Goal: Transaction & Acquisition: Book appointment/travel/reservation

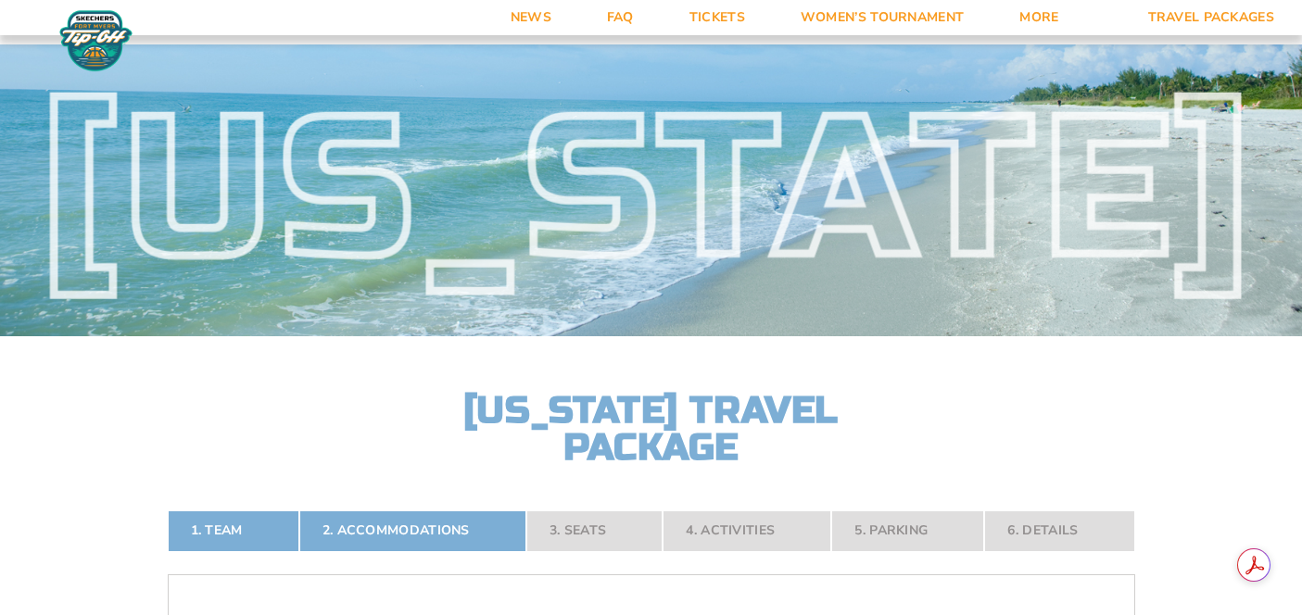
select select "2 Adults"
select select "18477"
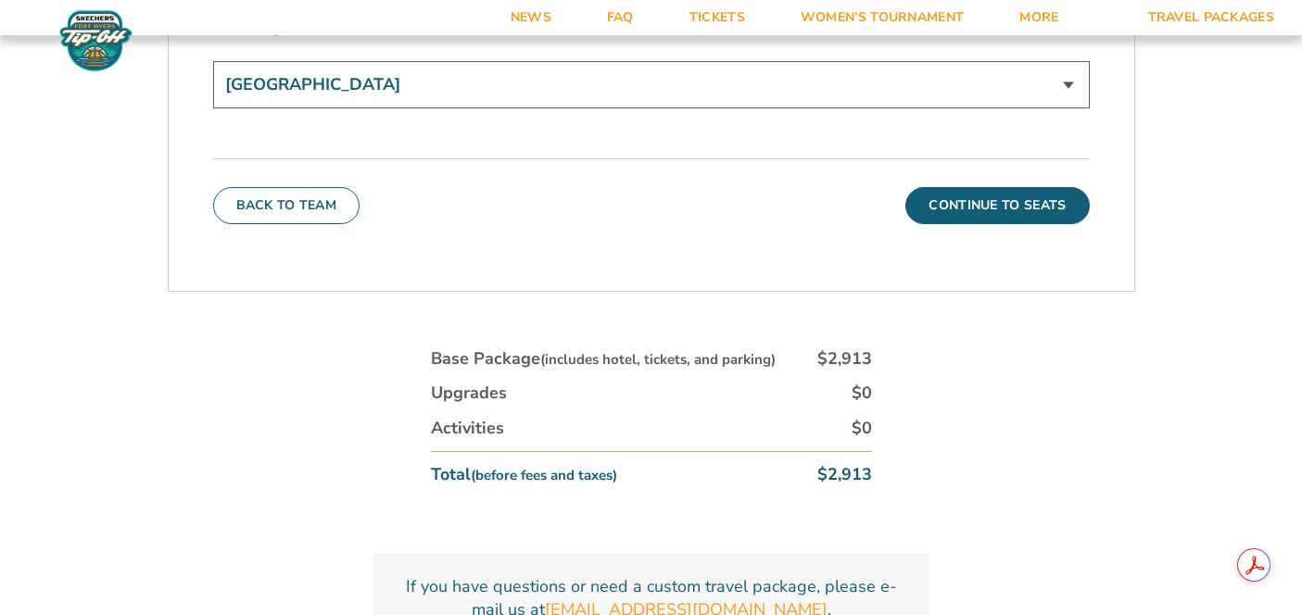
click at [90, 33] on img at bounding box center [96, 40] width 81 height 63
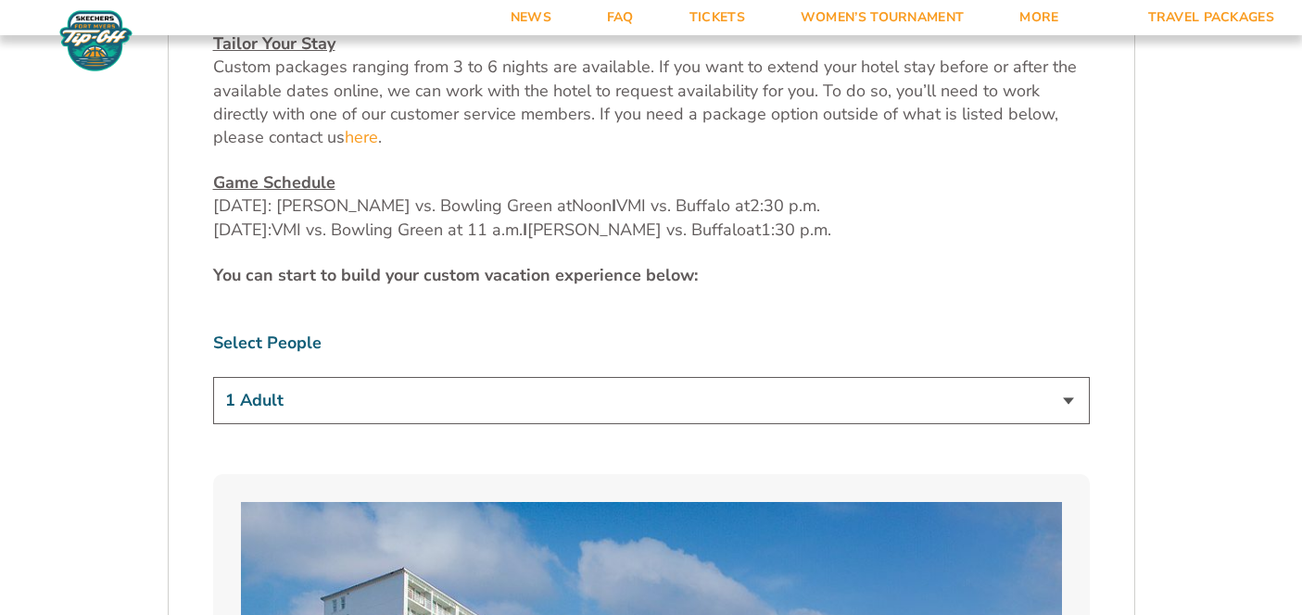
scroll to position [974, 0]
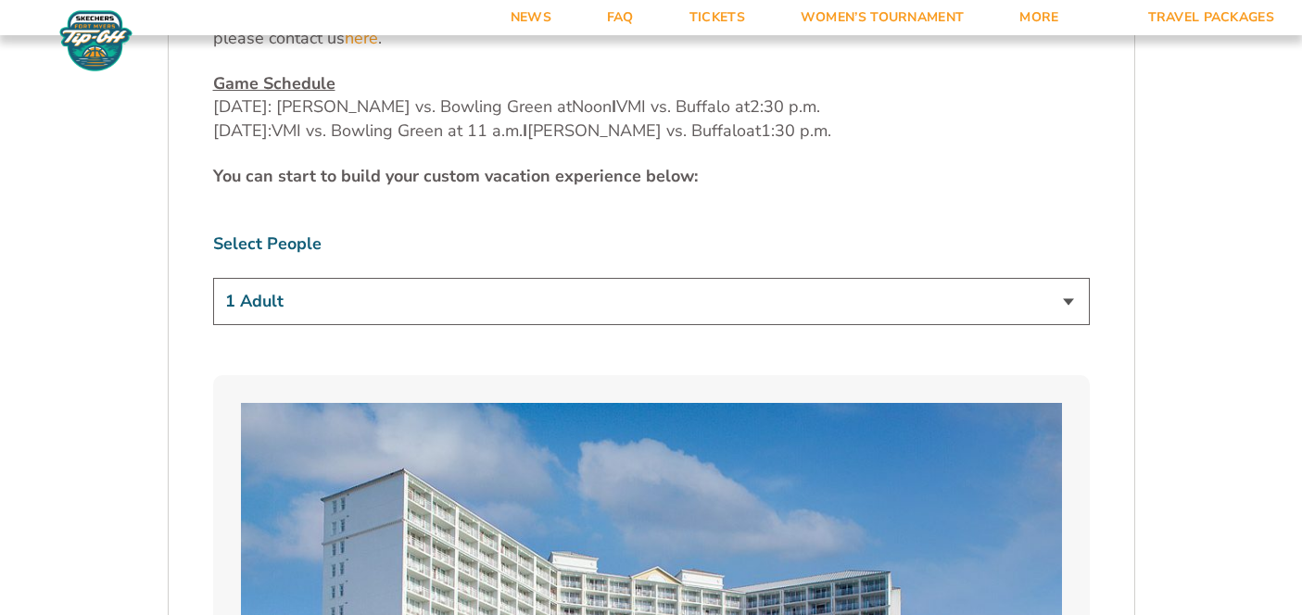
click at [789, 278] on select "1 Adult 2 Adults 3 Adults 4 Adults 2 Adults + 1 Child 2 Adults + 2 Children 2 A…" at bounding box center [651, 301] width 877 height 47
select select "2 Adults"
click at [213, 278] on select "1 Adult 2 Adults 3 Adults 4 Adults 2 Adults + 1 Child 2 Adults + 2 Children 2 A…" at bounding box center [651, 301] width 877 height 47
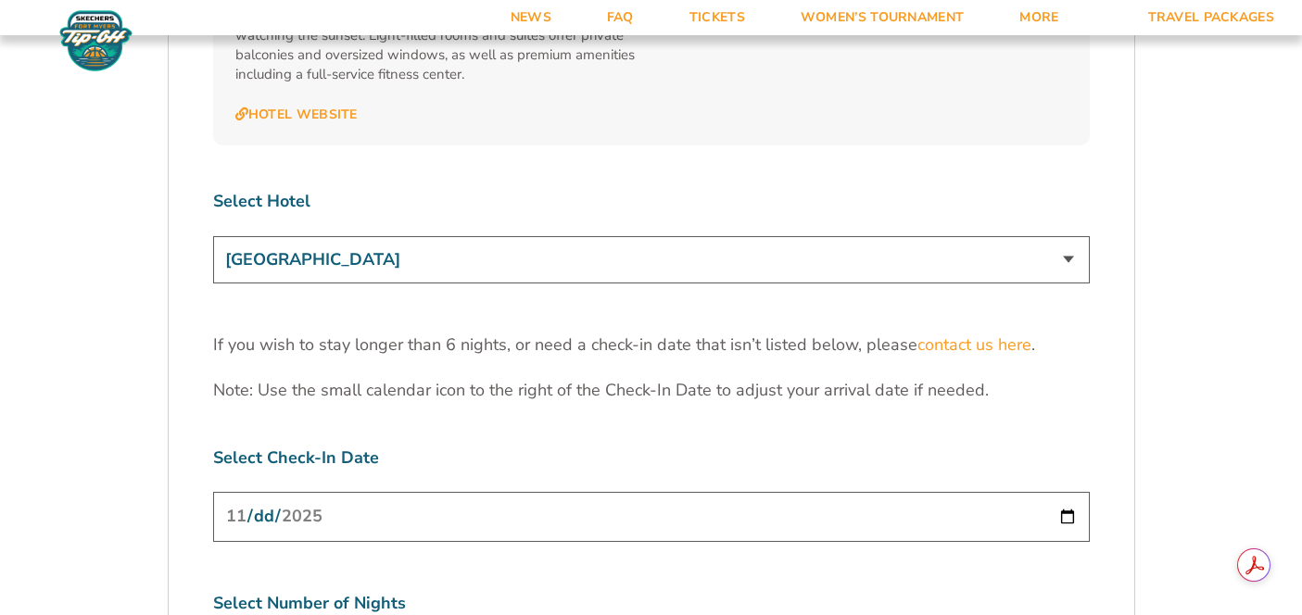
scroll to position [2502, 0]
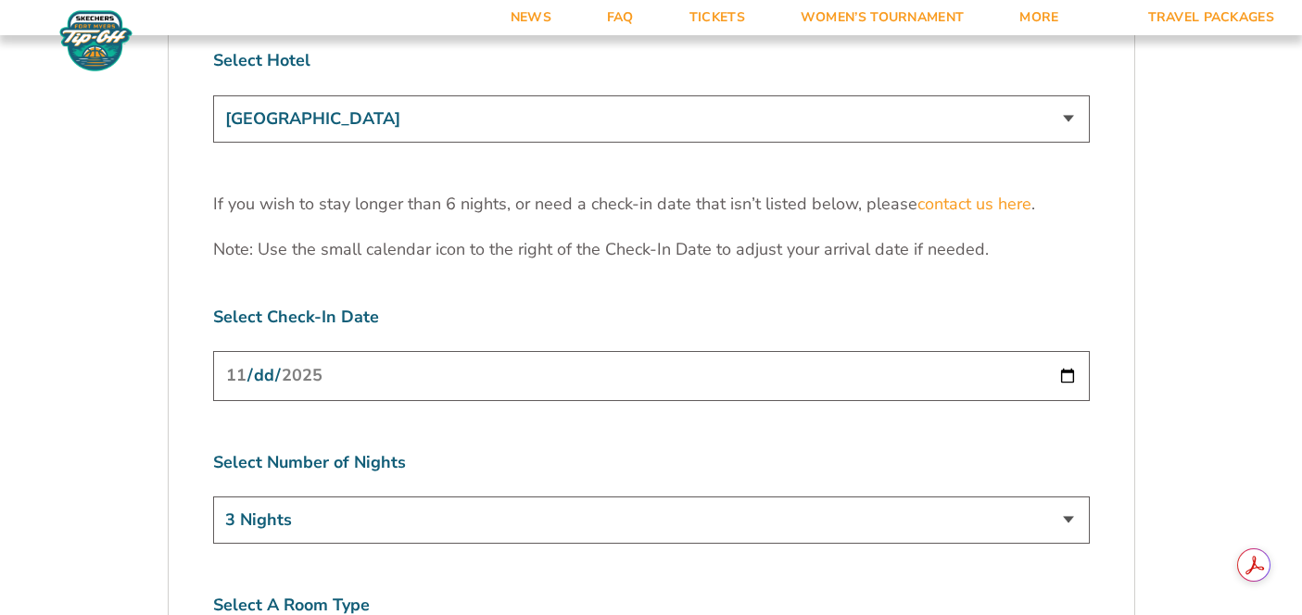
click at [605, 497] on select "3 Nights 4 Nights 5 Nights 6 Nights" at bounding box center [651, 520] width 877 height 47
select select "6 Nights"
click at [213, 497] on select "3 Nights 4 Nights 5 Nights 6 Nights" at bounding box center [651, 520] width 877 height 47
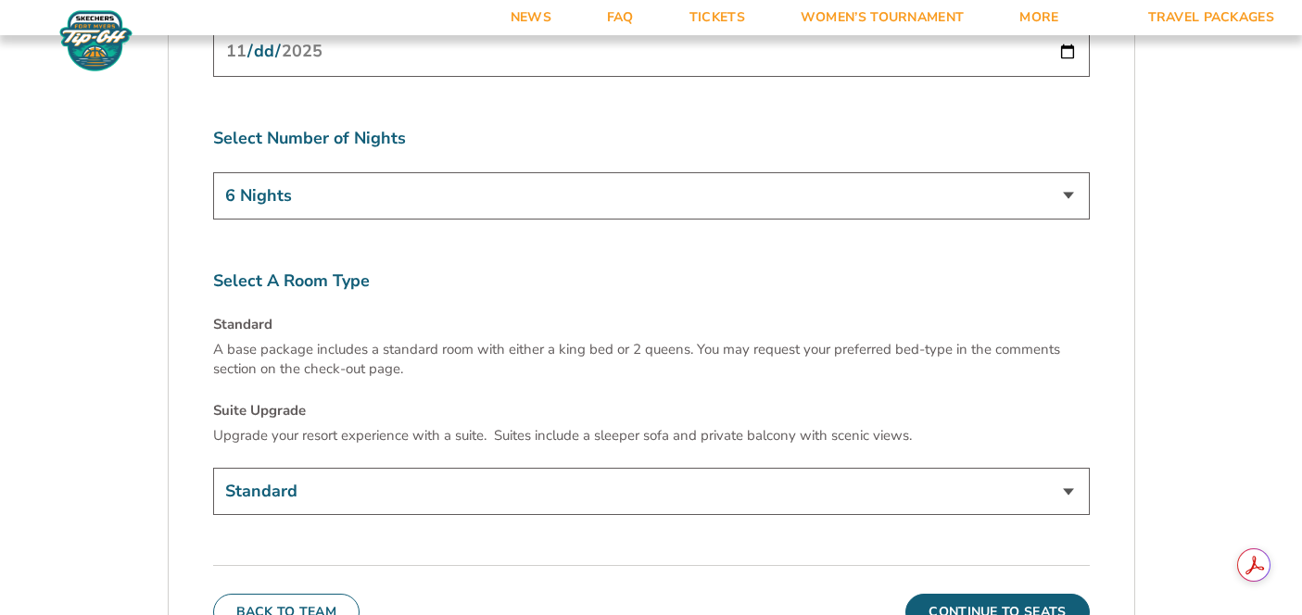
click at [734, 468] on select "Standard Suite Upgrade (+$145 per night)" at bounding box center [651, 491] width 877 height 47
click at [213, 468] on select "Standard Suite Upgrade (+$145 per night)" at bounding box center [651, 491] width 877 height 47
click at [952, 594] on button "Continue To Seats" at bounding box center [996, 612] width 183 height 37
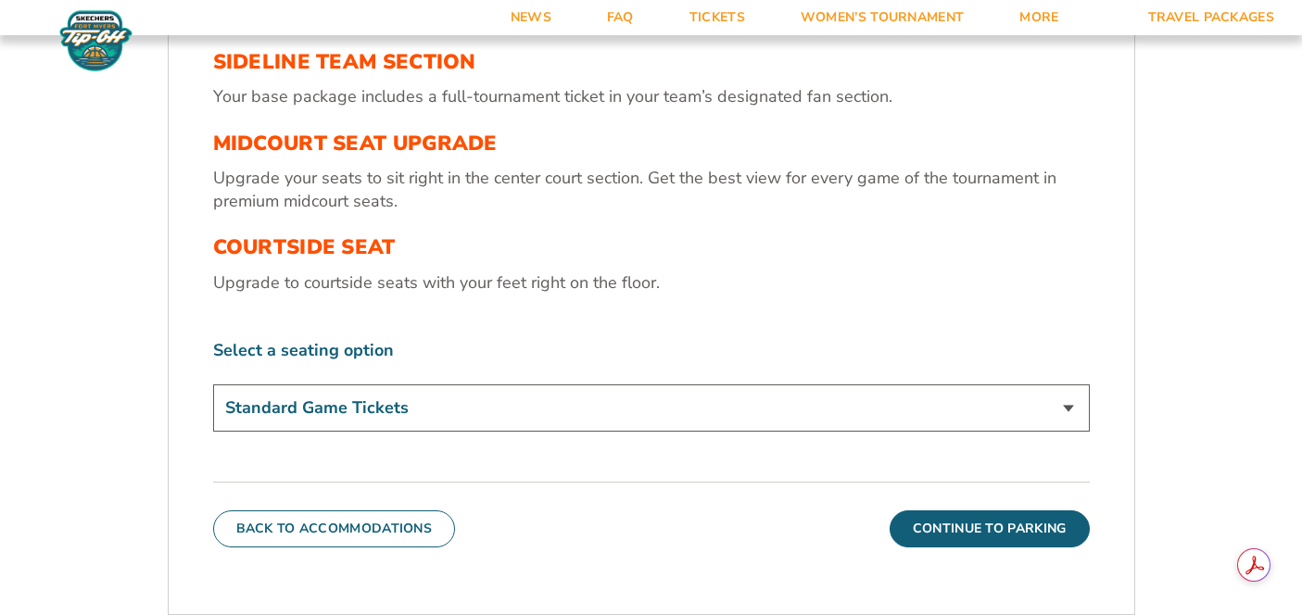
scroll to position [649, 0]
click at [943, 538] on button "Continue To Parking" at bounding box center [990, 529] width 200 height 37
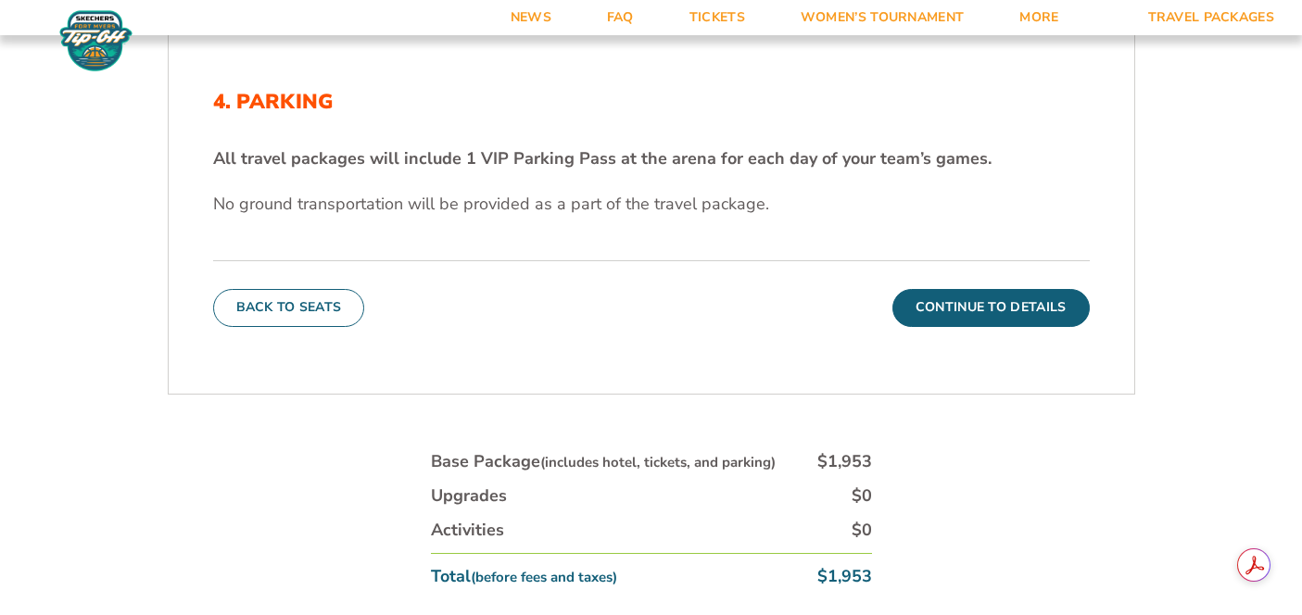
scroll to position [595, 0]
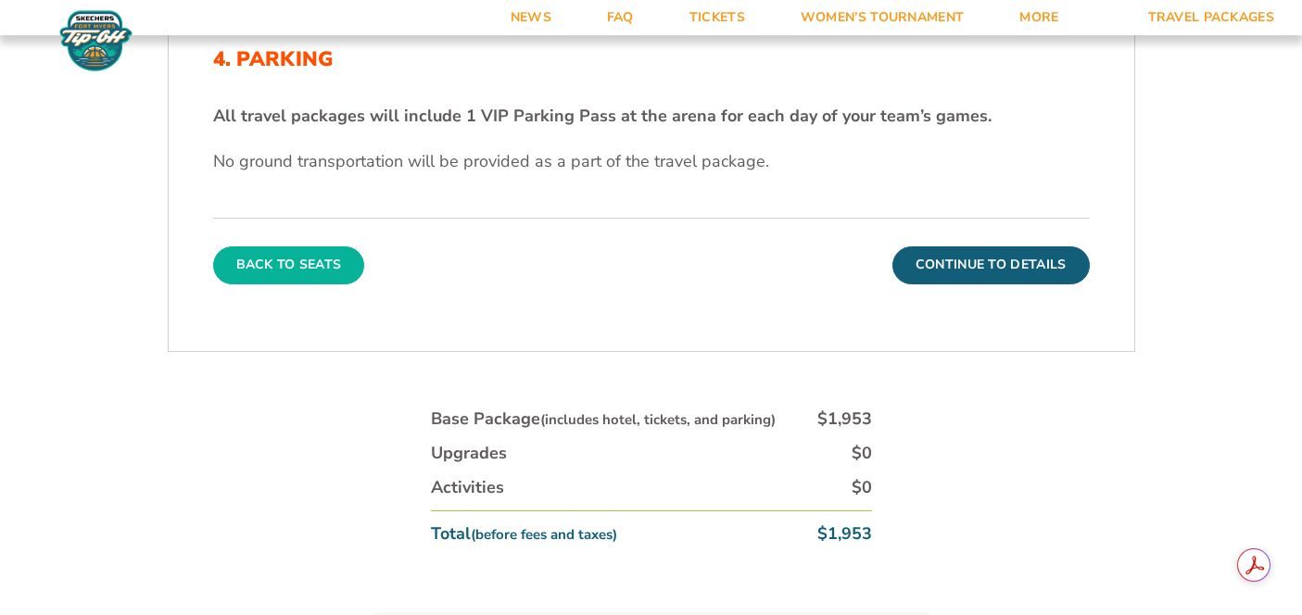
click at [299, 269] on button "Back To Seats" at bounding box center [289, 264] width 152 height 37
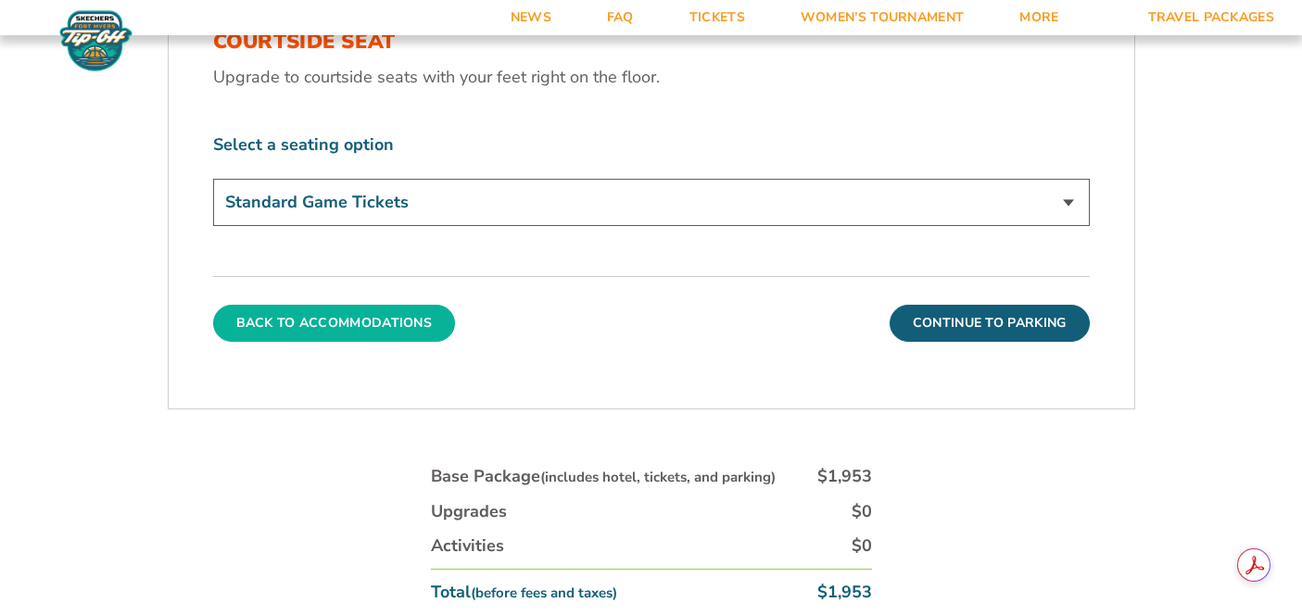
click at [334, 314] on button "Back To Accommodations" at bounding box center [334, 323] width 243 height 37
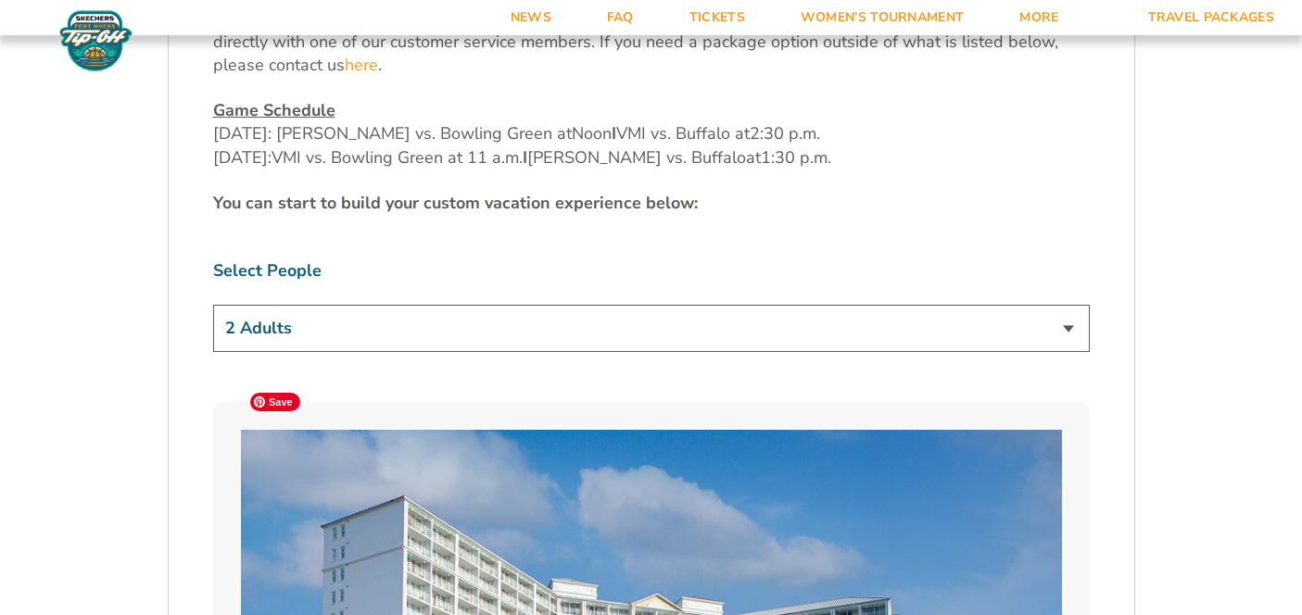
scroll to position [946, 0]
click at [342, 306] on select "1 Adult 2 Adults 3 Adults 4 Adults 2 Adults + 1 Child 2 Adults + 2 Children 2 A…" at bounding box center [651, 329] width 877 height 47
select select "3 Adults"
click at [213, 306] on select "1 Adult 2 Adults 3 Adults 4 Adults 2 Adults + 1 Child 2 Adults + 2 Children 2 A…" at bounding box center [651, 329] width 877 height 47
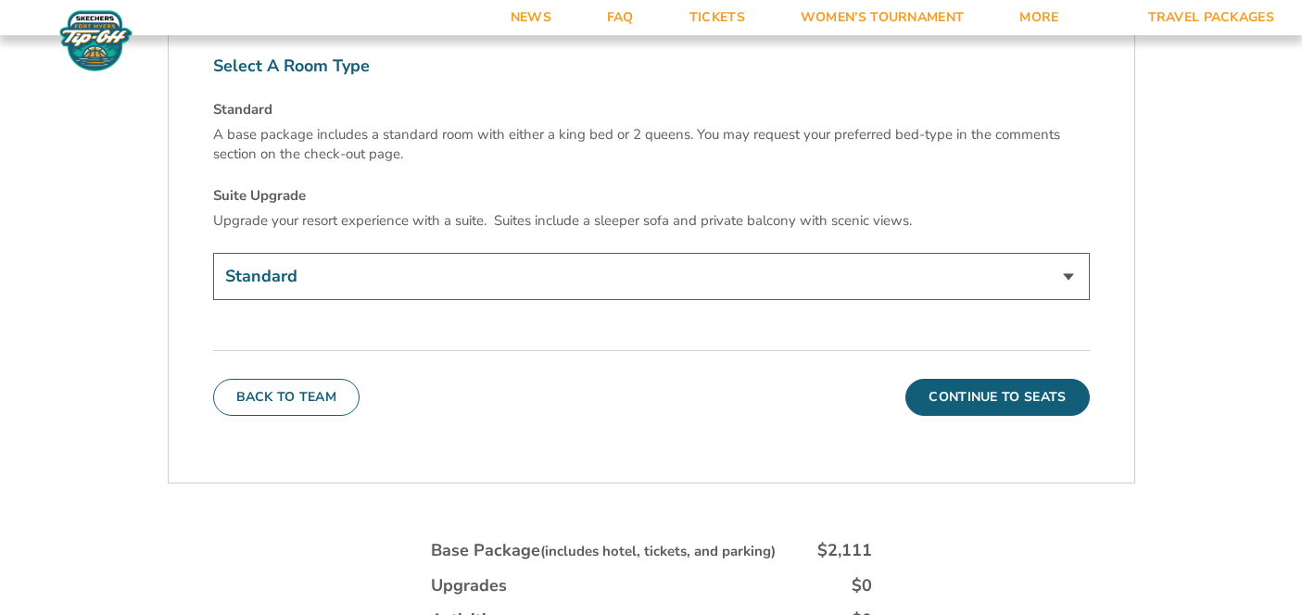
scroll to position [3049, 0]
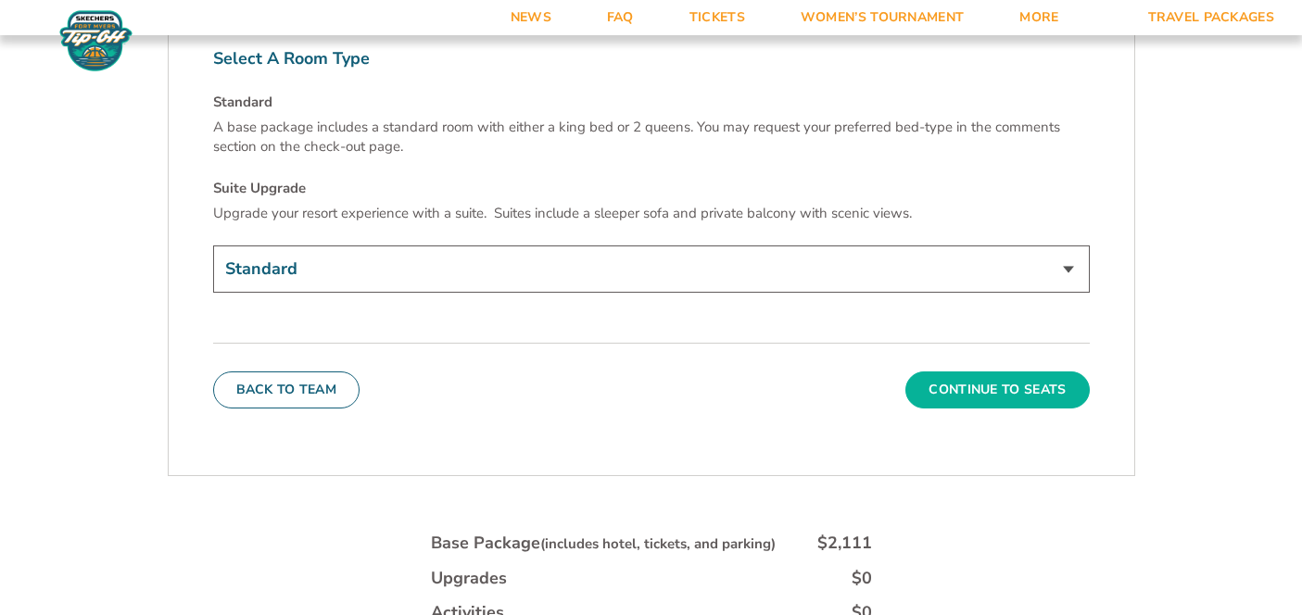
click at [1031, 372] on button "Continue To Seats" at bounding box center [996, 390] width 183 height 37
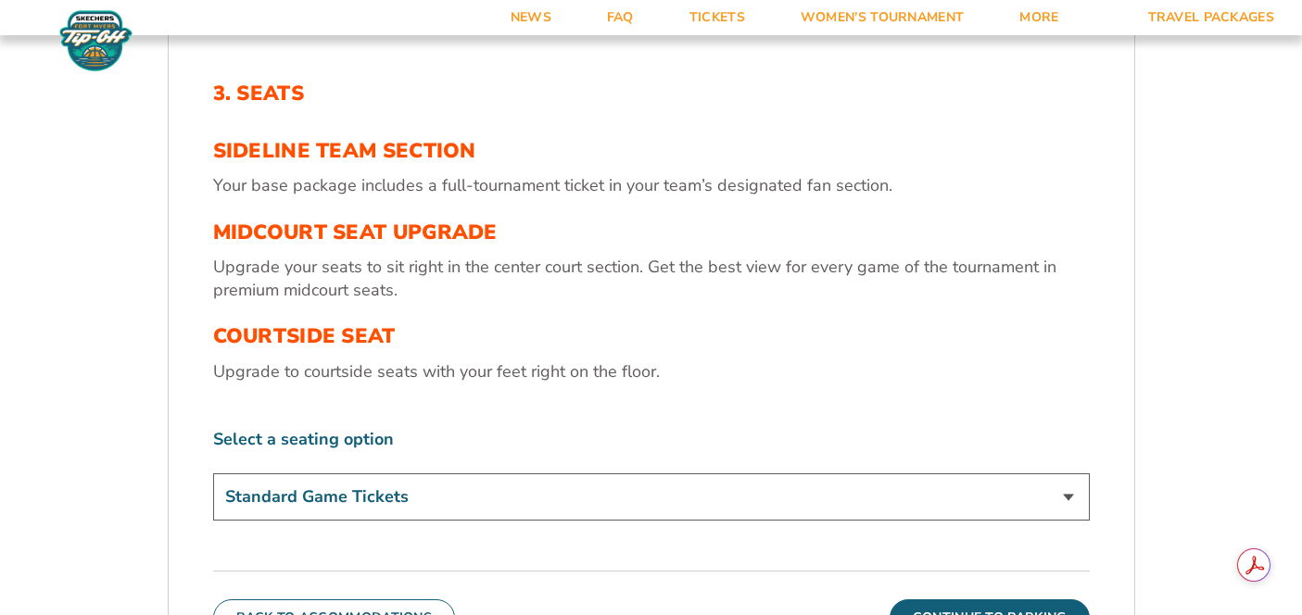
scroll to position [556, 0]
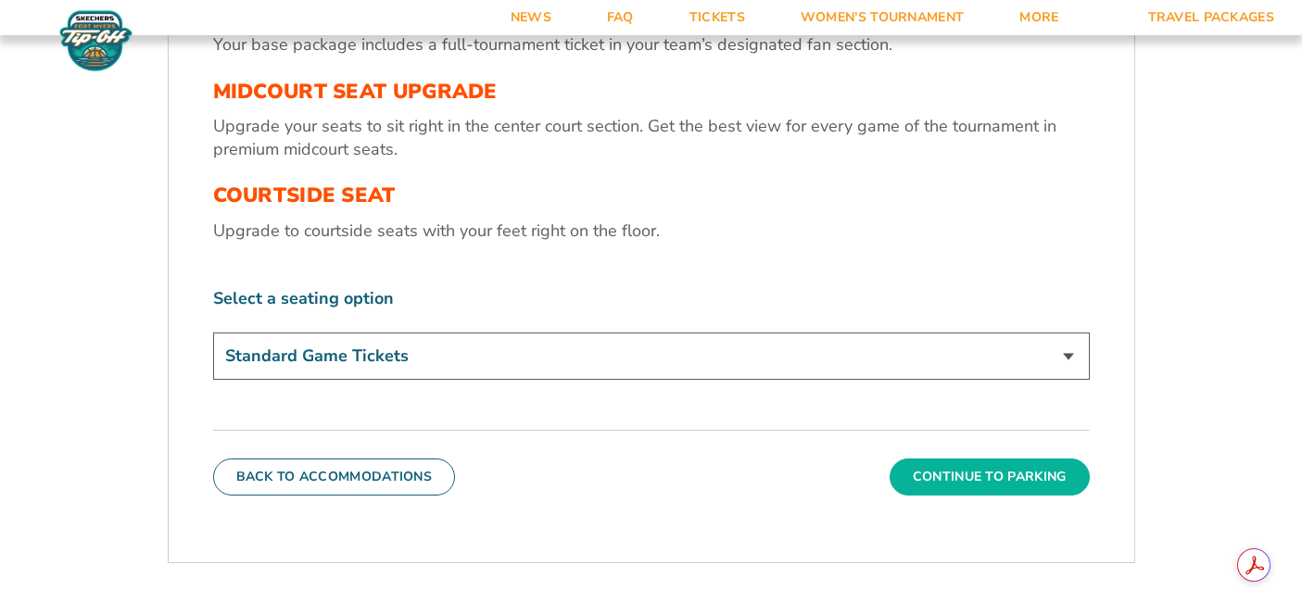
click at [946, 469] on button "Continue To Parking" at bounding box center [990, 477] width 200 height 37
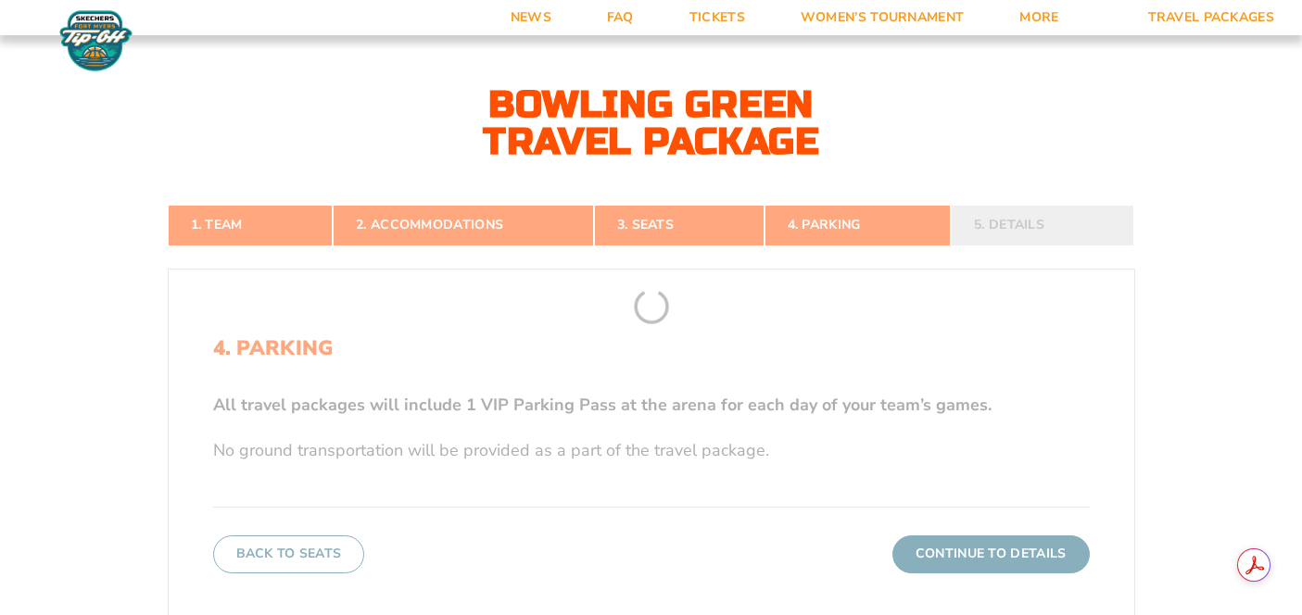
scroll to position [290, 0]
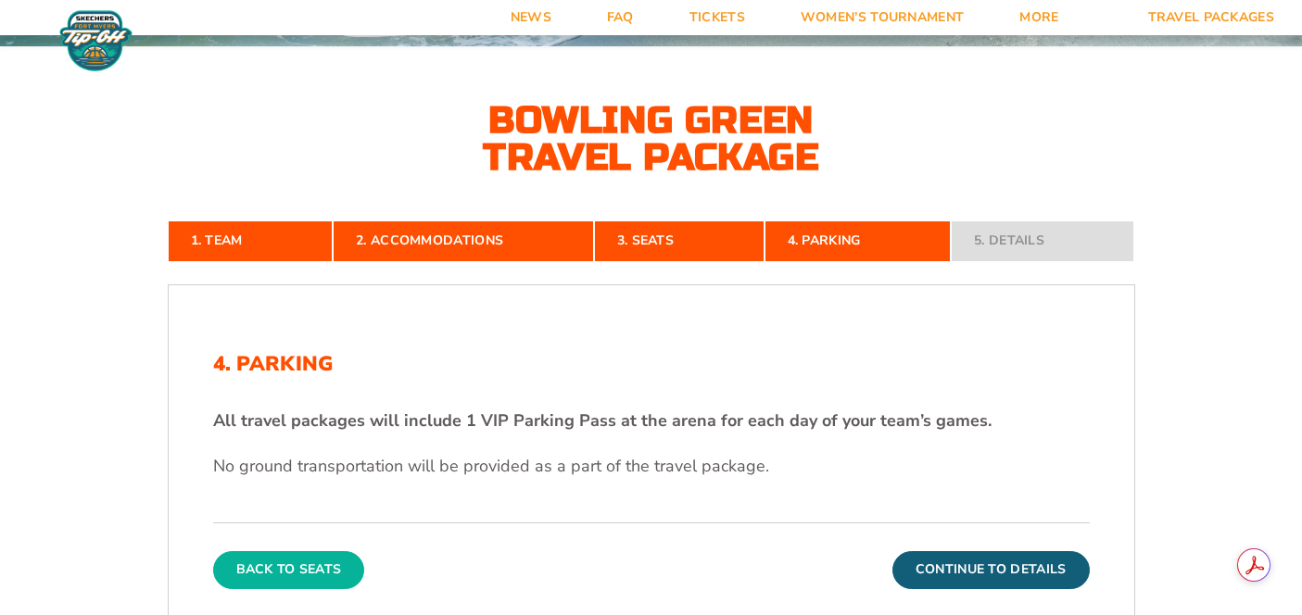
click at [309, 561] on button "Back To Seats" at bounding box center [289, 569] width 152 height 37
